Goal: Task Accomplishment & Management: Manage account settings

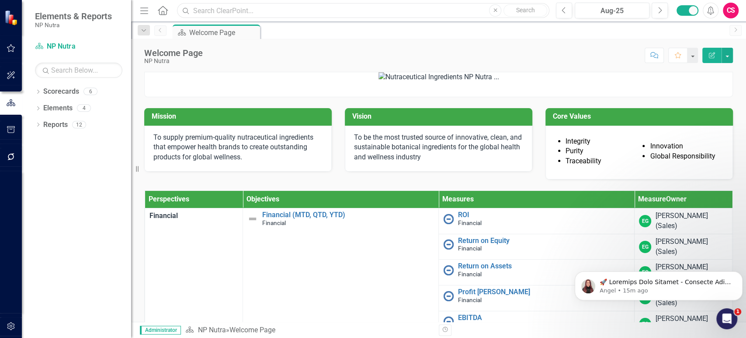
click at [314, 10] on input "text" at bounding box center [363, 10] width 373 height 15
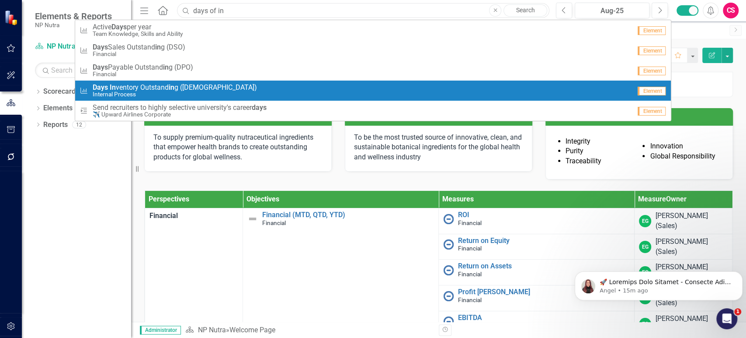
type input "days of in"
click at [265, 92] on div "Measure Days In ventory Outstand in g (DIO) Internal Process" at bounding box center [356, 91] width 552 height 14
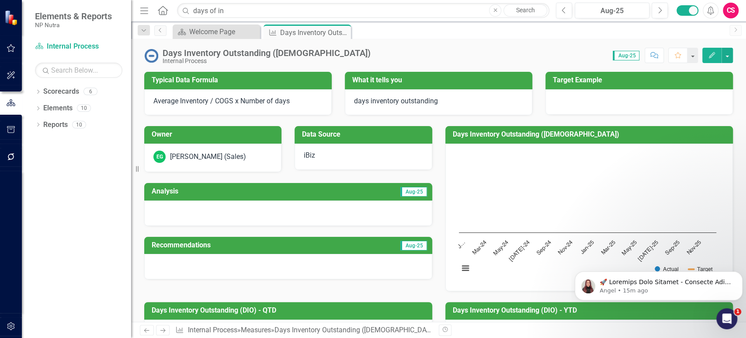
click at [242, 126] on div "Owner" at bounding box center [212, 134] width 137 height 17
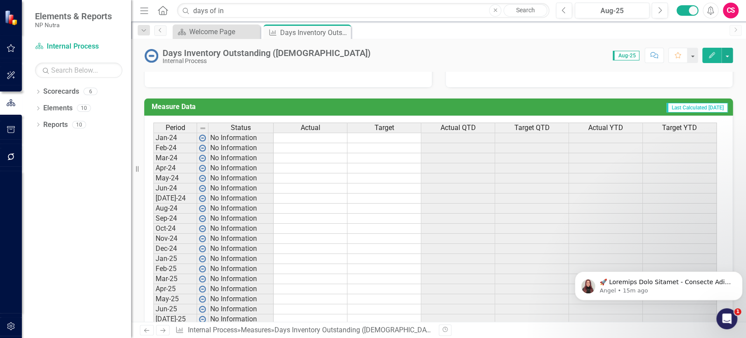
scroll to position [388, 0]
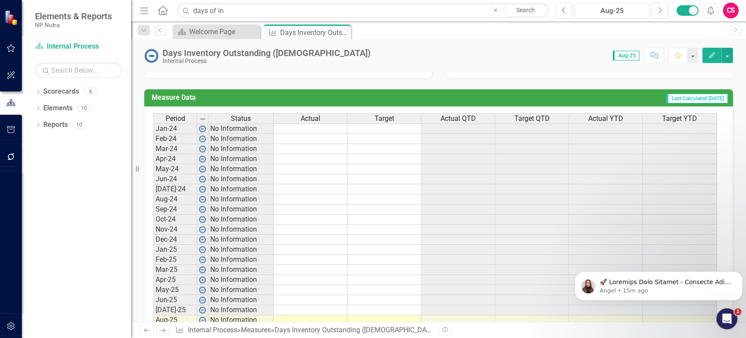
click at [305, 128] on td at bounding box center [311, 128] width 74 height 10
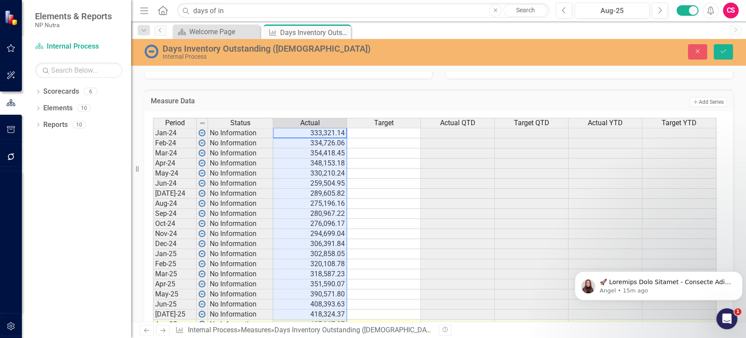
type textarea "333321.14"
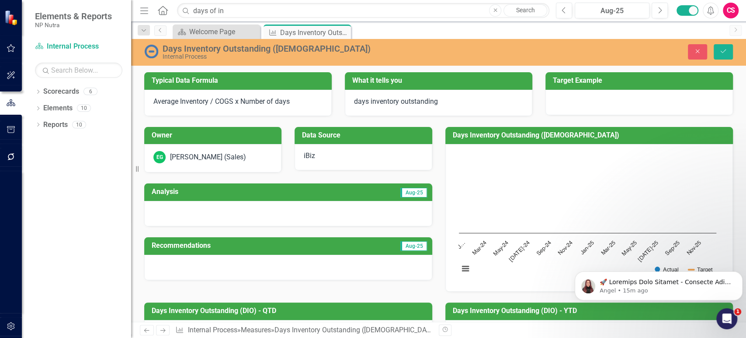
scroll to position [0, 0]
click at [728, 49] on button "Save" at bounding box center [723, 51] width 19 height 15
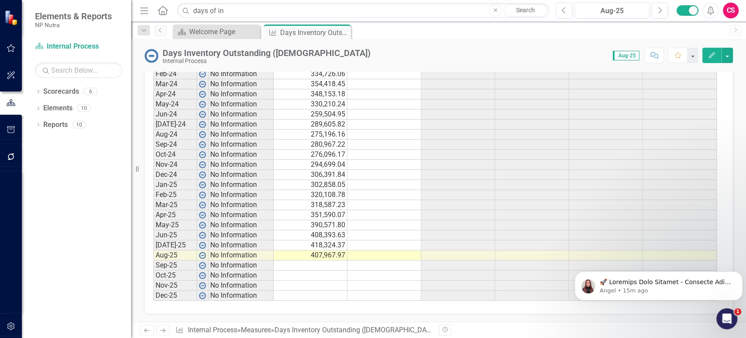
scroll to position [374, 0]
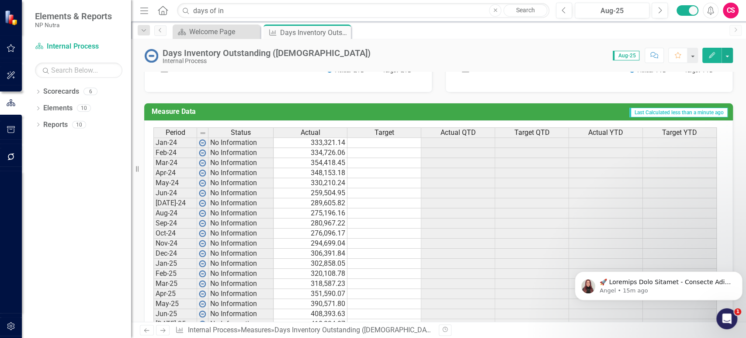
click at [471, 129] on span "Actual QTD" at bounding box center [458, 133] width 35 height 8
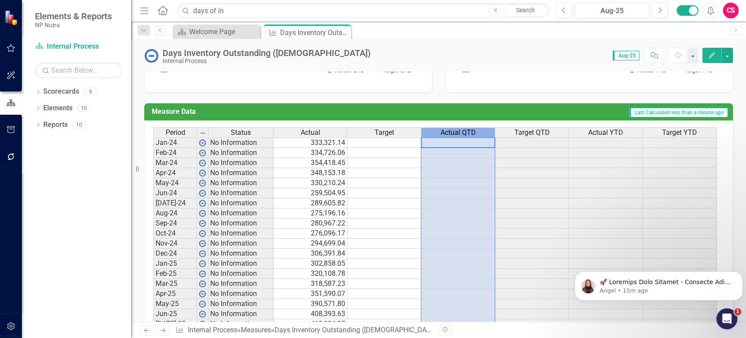
click at [471, 129] on span "Actual QTD" at bounding box center [458, 133] width 35 height 8
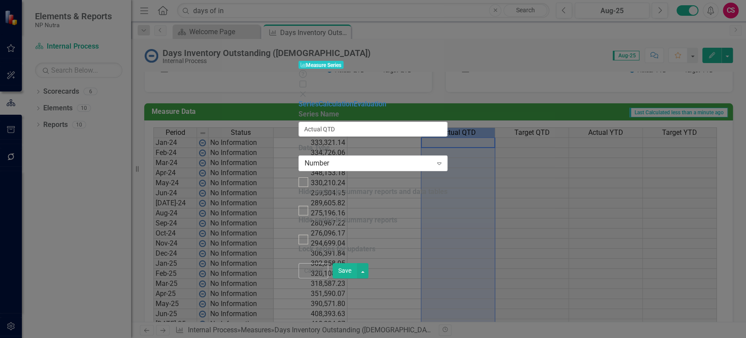
type input "Actual QTD"
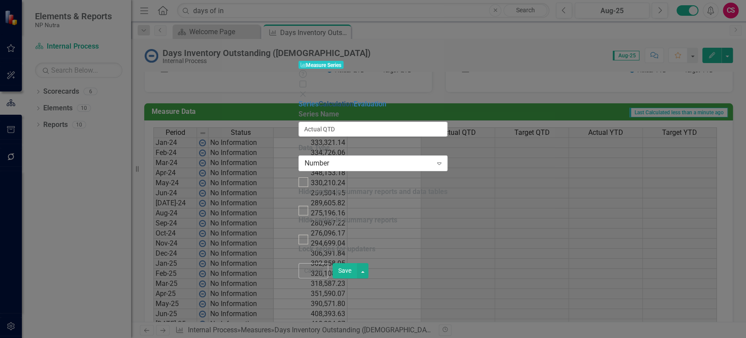
click at [319, 100] on link "Calculation" at bounding box center [336, 104] width 35 height 8
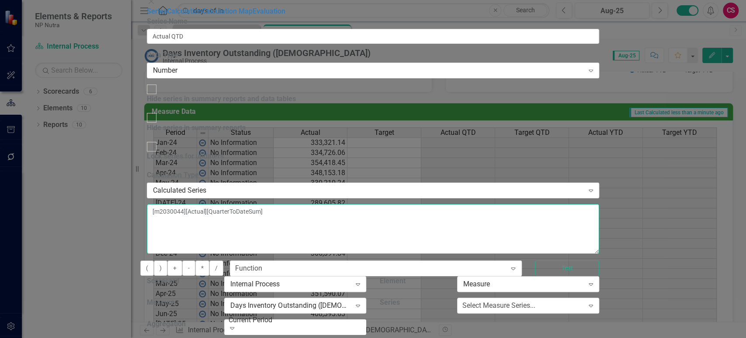
drag, startPoint x: 404, startPoint y: 73, endPoint x: 417, endPoint y: 72, distance: 13.6
click at [417, 204] on textarea "[m2030044][Actual][QuarterToDateSum]" at bounding box center [373, 229] width 453 height 50
drag, startPoint x: 418, startPoint y: 72, endPoint x: 406, endPoint y: 72, distance: 11.8
click at [406, 204] on textarea "[m2030044][Actual][QuarterToDateSum]" at bounding box center [373, 229] width 453 height 50
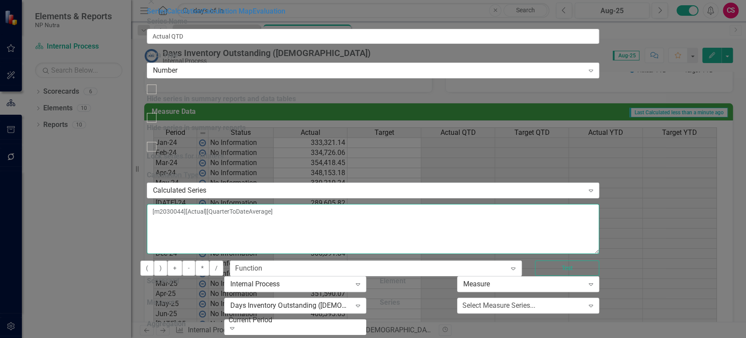
click at [408, 204] on textarea "[m2030044][Actual][QuarterToDateAverage]" at bounding box center [373, 229] width 453 height 50
type textarea "[m2030044][Actual][QuarterToDateAverage]"
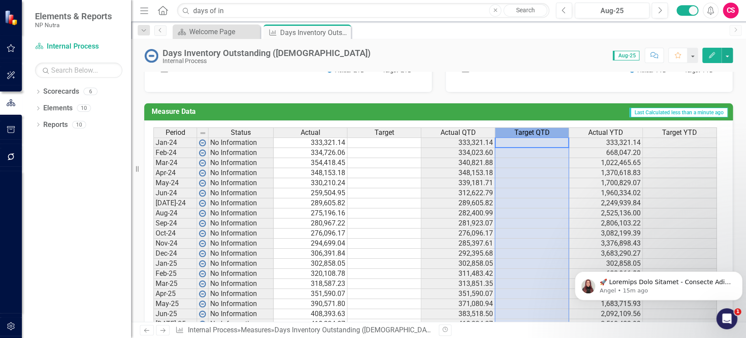
click at [534, 129] on span "Target QTD" at bounding box center [532, 133] width 35 height 8
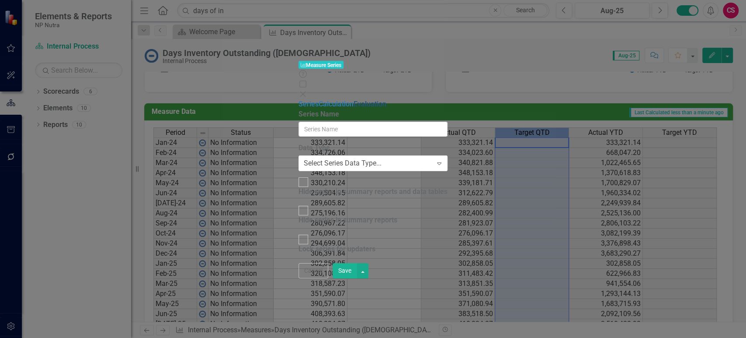
type input "Target QTD"
click at [319, 100] on link "Calculation" at bounding box center [336, 104] width 35 height 8
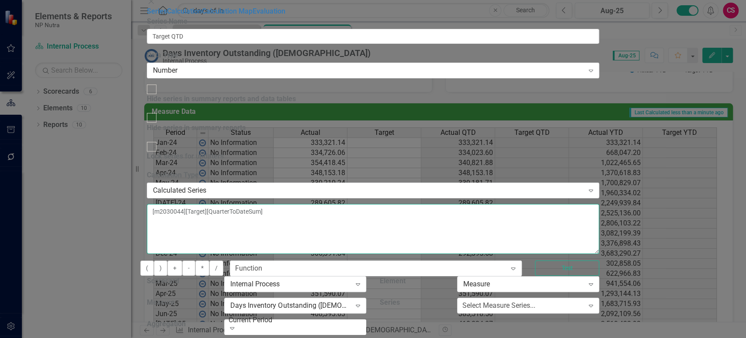
click at [392, 204] on textarea "[m2030044][Target][QuarterToDateSum]" at bounding box center [373, 229] width 453 height 50
paste textarea "Average"
type textarea "[m2030044][Target][QuarterToDateAverage]"
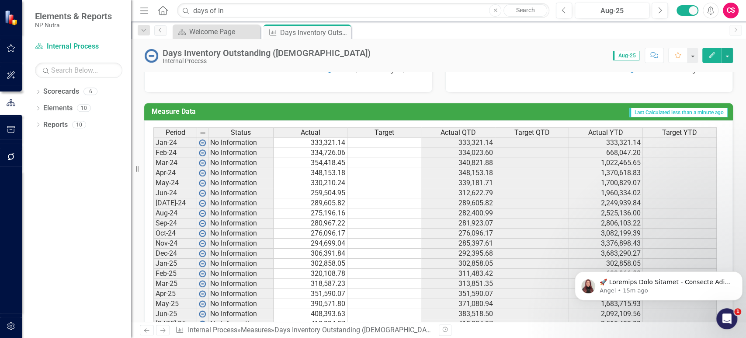
click at [596, 133] on span "Actual YTD" at bounding box center [606, 133] width 35 height 8
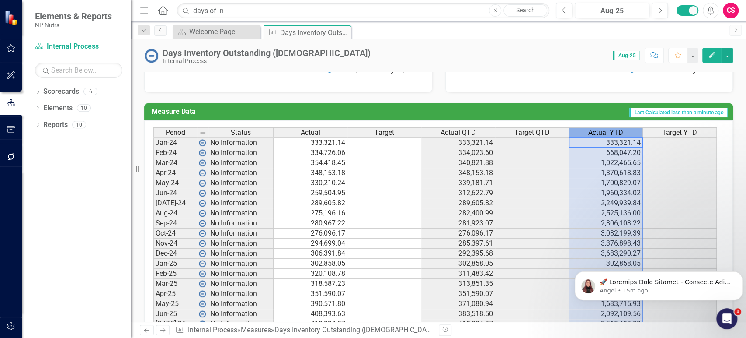
click at [596, 133] on span "Actual YTD" at bounding box center [606, 133] width 35 height 8
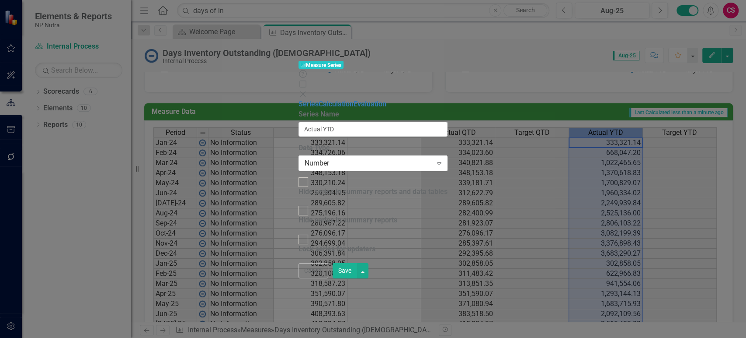
type input "Actual YTD"
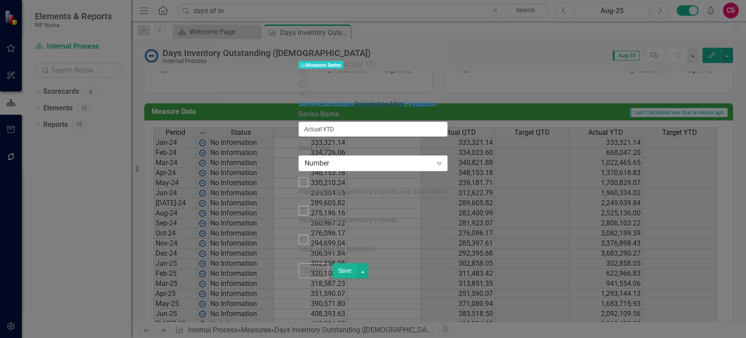
click at [354, 100] on link "Calculation Map" at bounding box center [379, 104] width 51 height 8
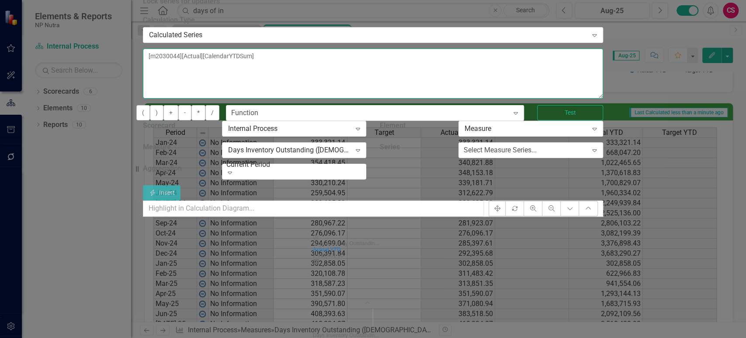
drag, startPoint x: 411, startPoint y: 71, endPoint x: 398, endPoint y: 72, distance: 13.1
click at [398, 72] on textarea "[m2030044][Actual][CalendarYTDSum]" at bounding box center [373, 74] width 460 height 50
type textarea "[m2030044][Actual][CalendarYTDAver]"
